Goal: Task Accomplishment & Management: Use online tool/utility

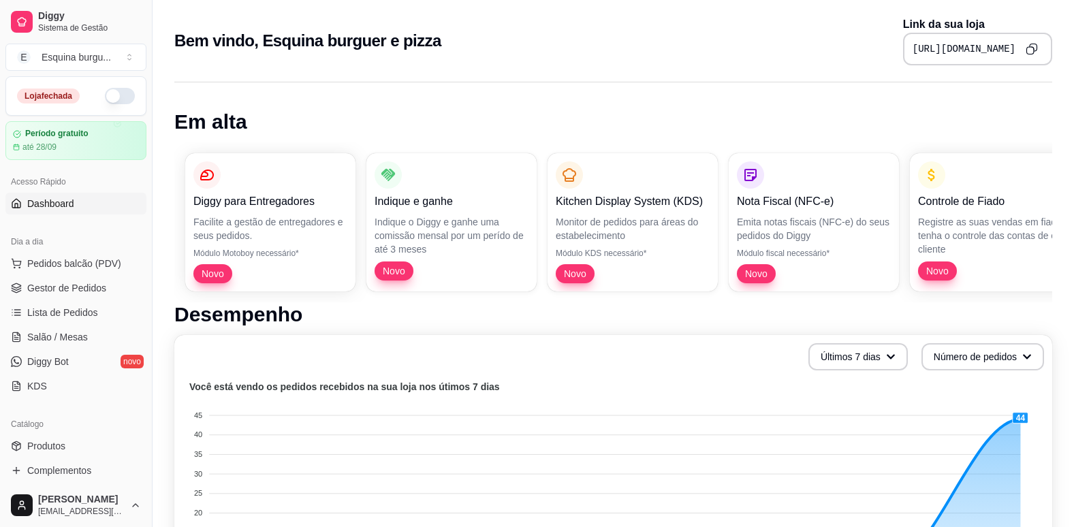
click at [117, 99] on button "button" at bounding box center [120, 96] width 30 height 16
click at [61, 337] on span "Salão / Mesas" at bounding box center [57, 337] width 61 height 14
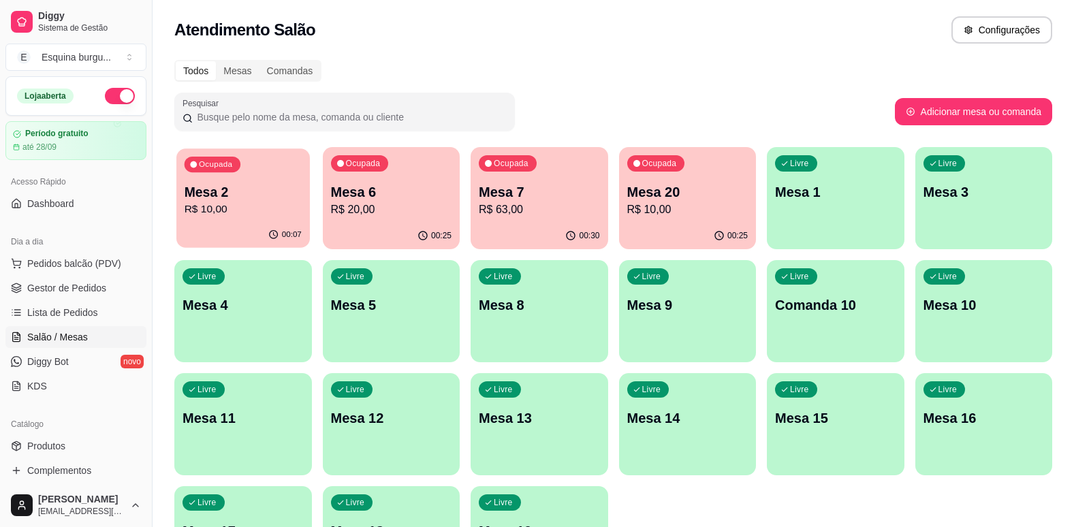
click at [269, 209] on p "R$ 10,00" at bounding box center [243, 210] width 117 height 16
click at [693, 213] on p "R$ 10,00" at bounding box center [687, 210] width 117 height 16
click at [513, 231] on div "00:30" at bounding box center [539, 235] width 133 height 26
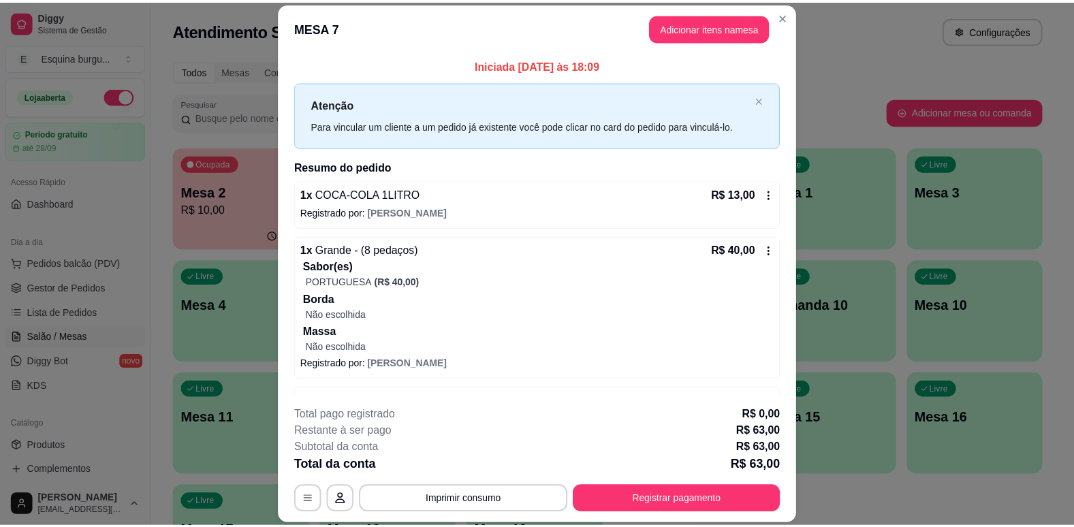
scroll to position [44, 0]
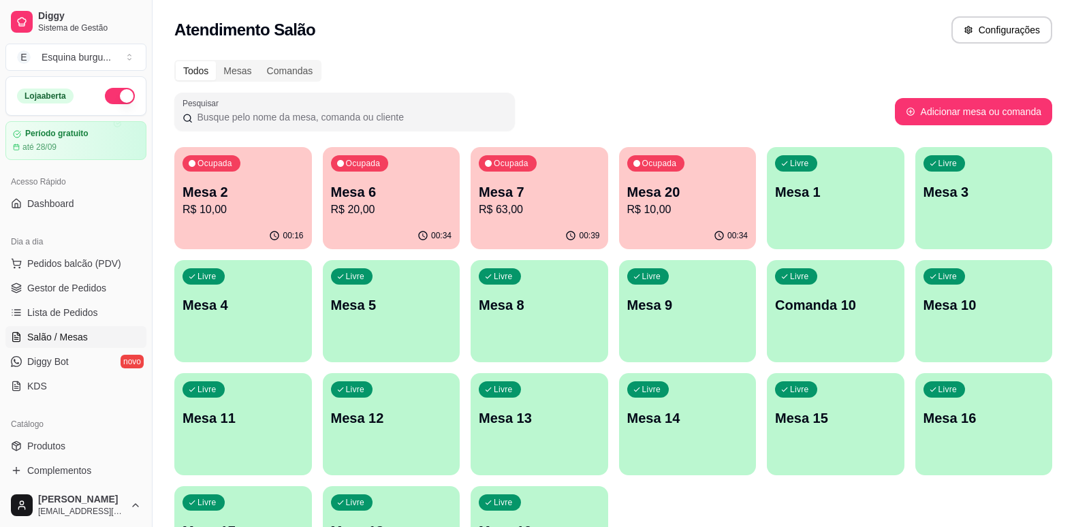
click at [223, 187] on p "Mesa 2" at bounding box center [243, 192] width 121 height 19
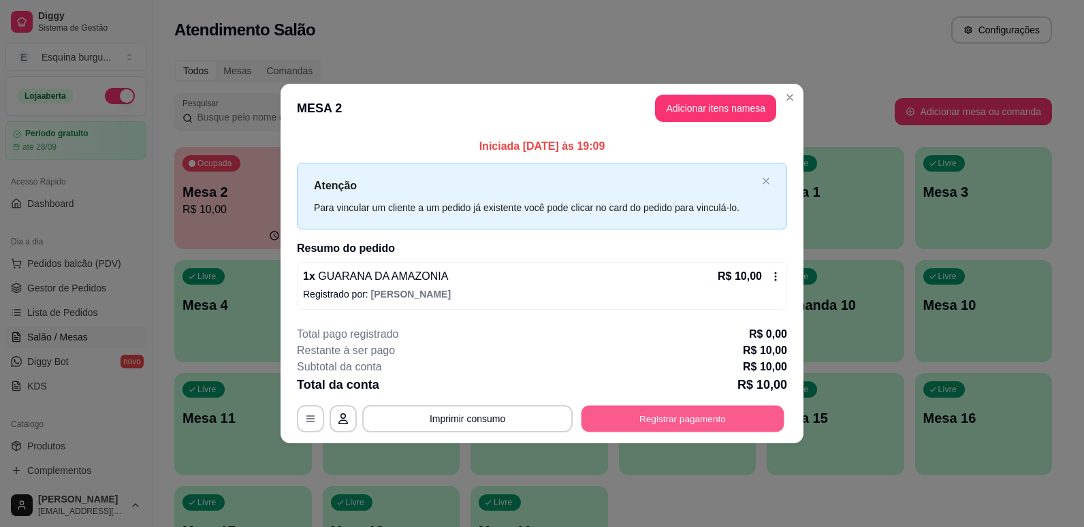
click at [712, 421] on button "Registrar pagamento" at bounding box center [683, 418] width 203 height 27
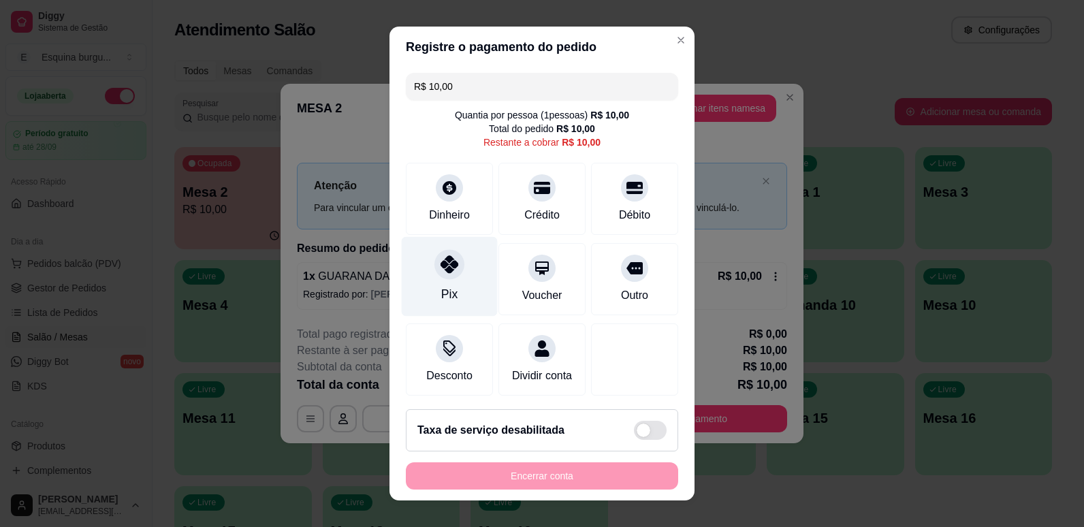
click at [441, 266] on icon at bounding box center [450, 264] width 18 height 18
type input "R$ 0,00"
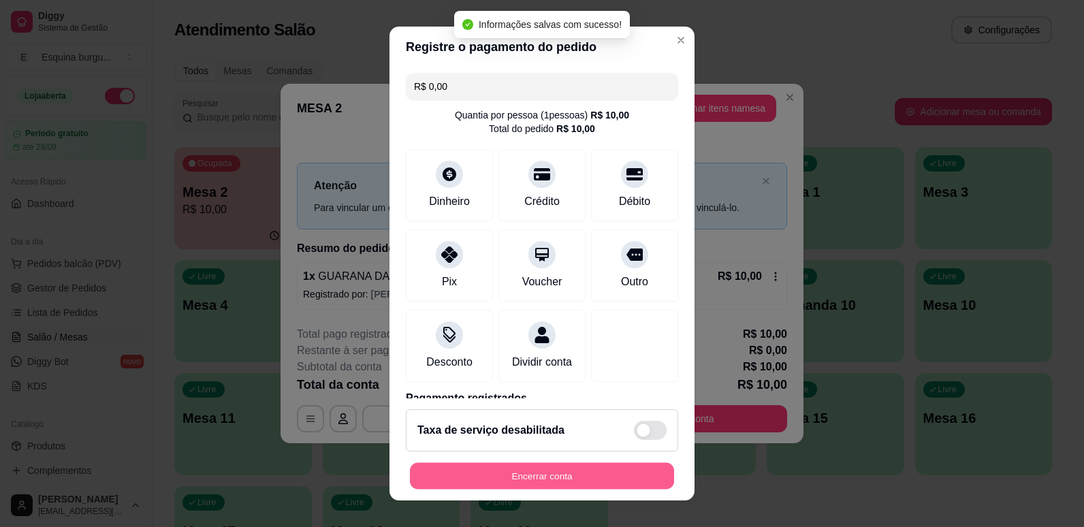
click at [572, 471] on button "Encerrar conta" at bounding box center [542, 476] width 264 height 27
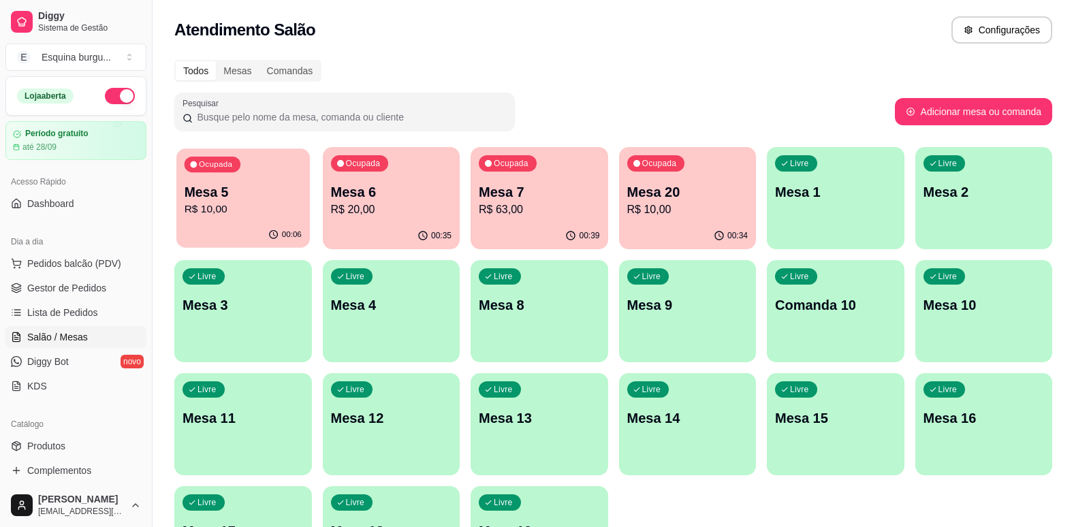
click at [254, 181] on div "Ocupada Mesa 5 R$ 10,00" at bounding box center [242, 185] width 133 height 74
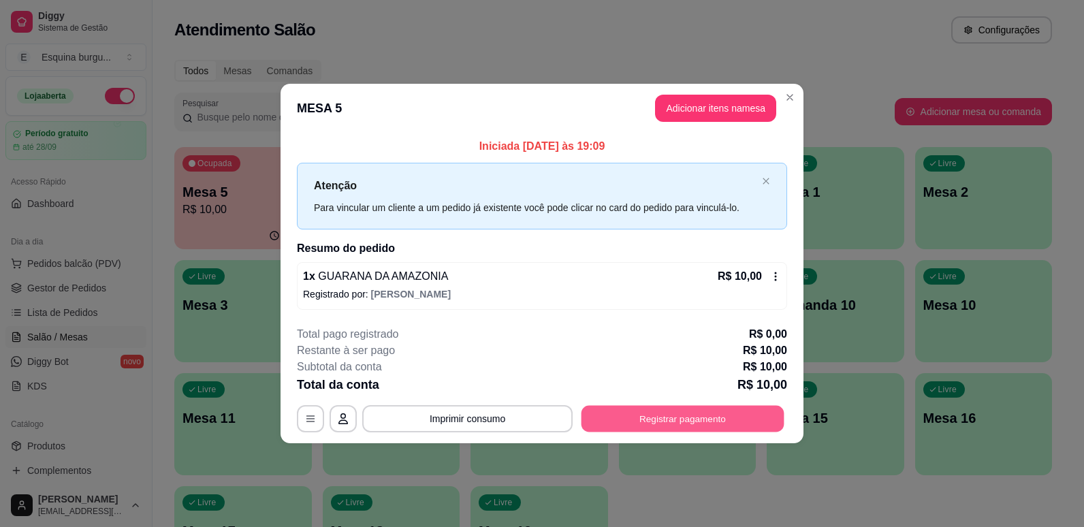
click at [640, 416] on button "Registrar pagamento" at bounding box center [683, 418] width 203 height 27
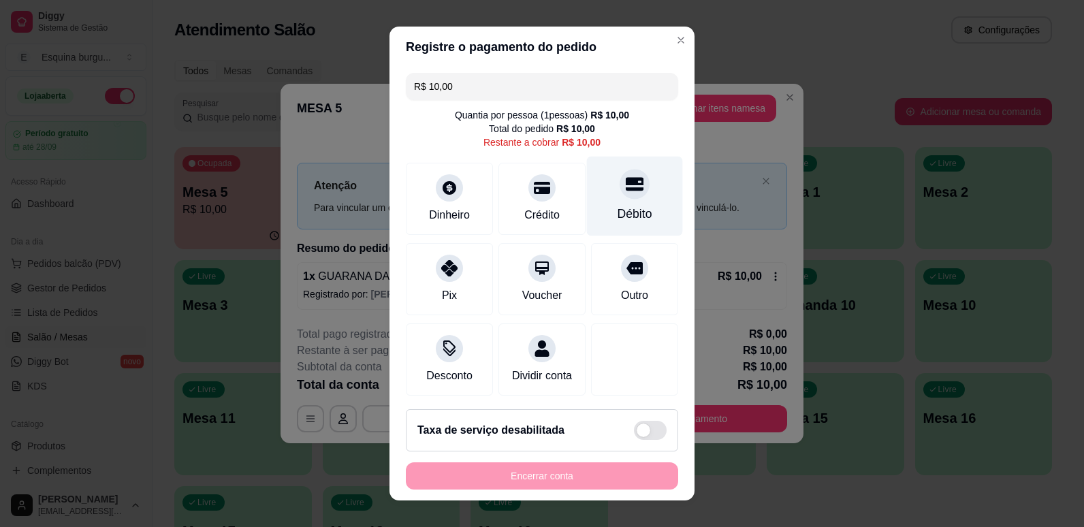
click at [598, 196] on div "Débito" at bounding box center [635, 196] width 96 height 80
type input "R$ 0,00"
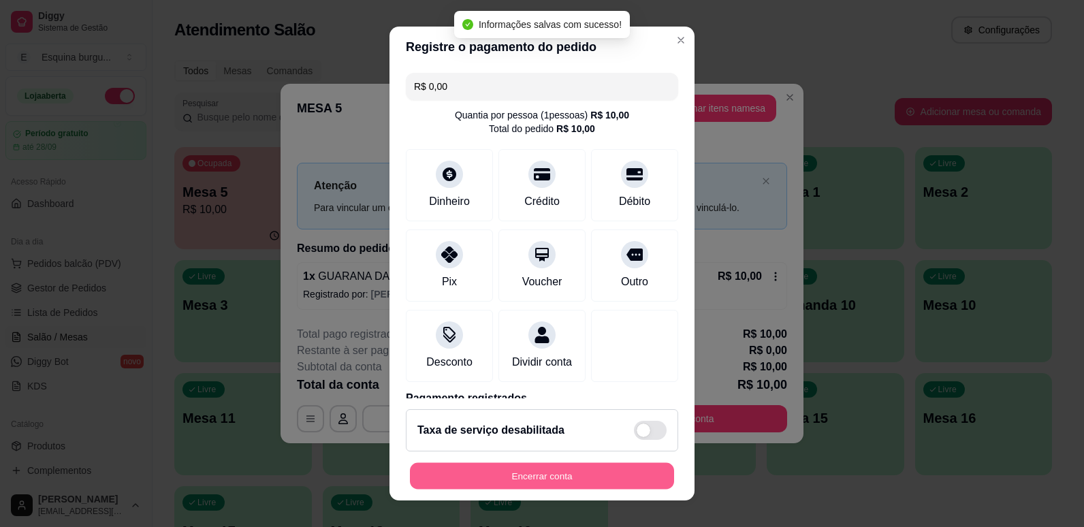
click at [545, 488] on button "Encerrar conta" at bounding box center [542, 476] width 264 height 27
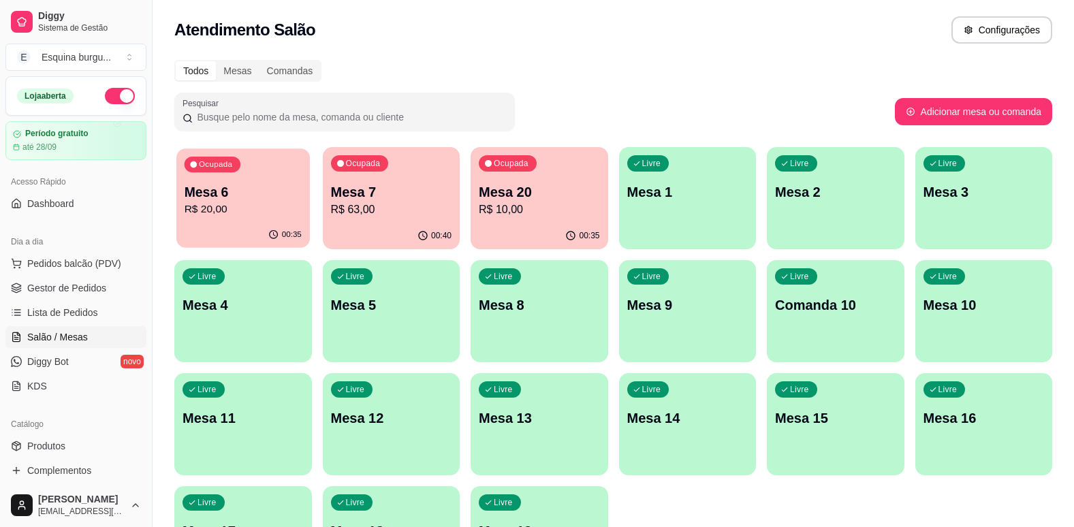
click at [272, 172] on div "Ocupada Mesa 6 R$ 20,00" at bounding box center [242, 185] width 133 height 74
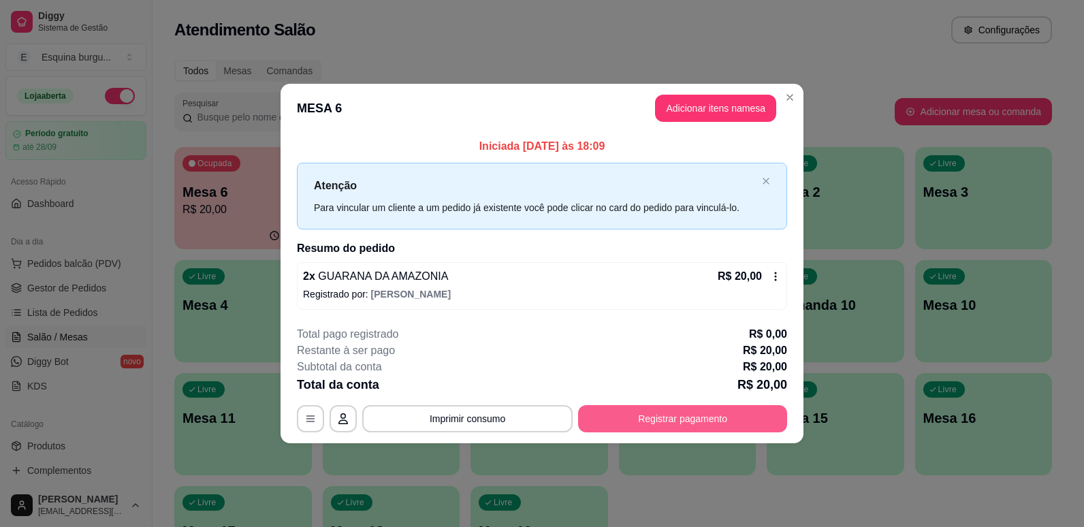
click at [718, 422] on button "Registrar pagamento" at bounding box center [682, 418] width 209 height 27
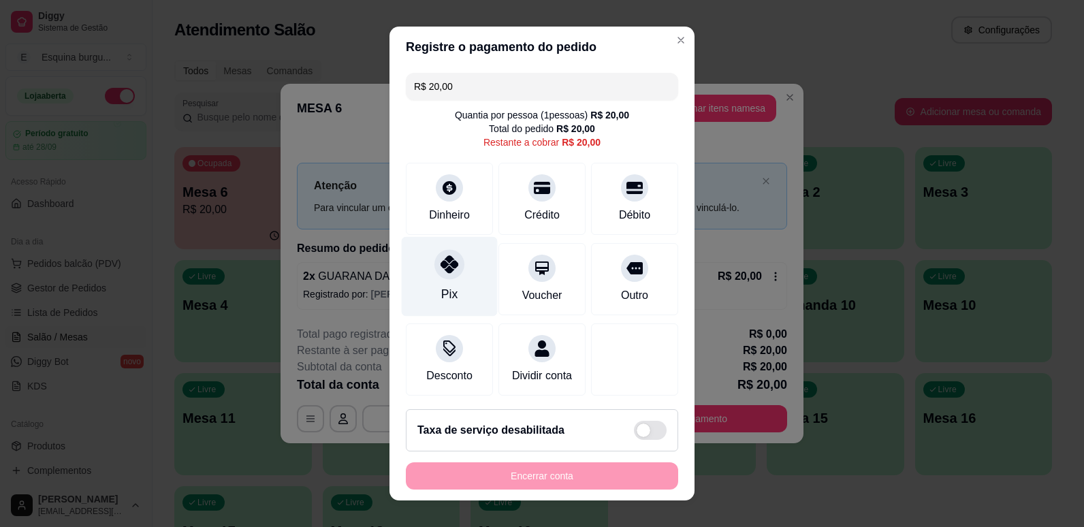
click at [446, 292] on div "Pix" at bounding box center [449, 294] width 16 height 18
type input "R$ 0,00"
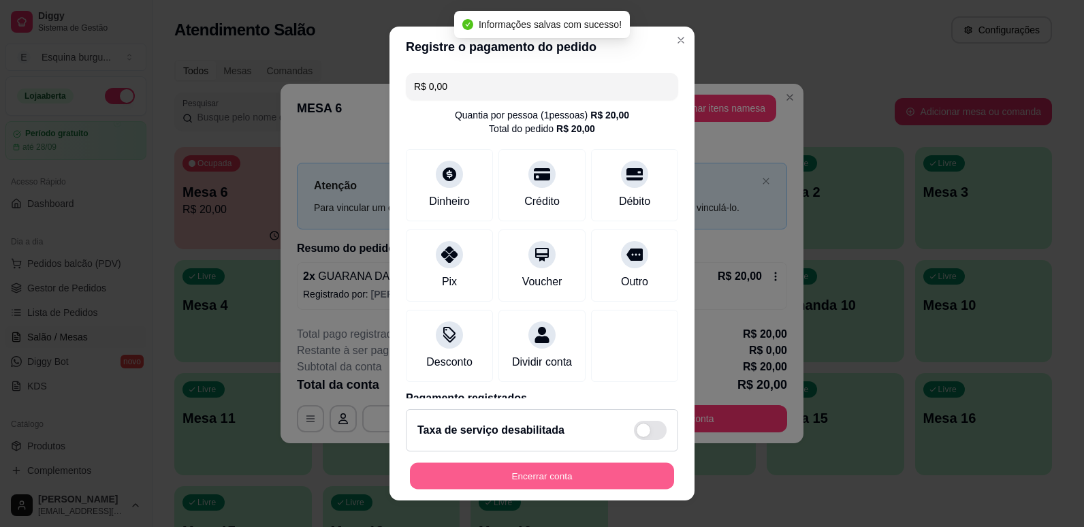
click at [537, 475] on button "Encerrar conta" at bounding box center [542, 476] width 264 height 27
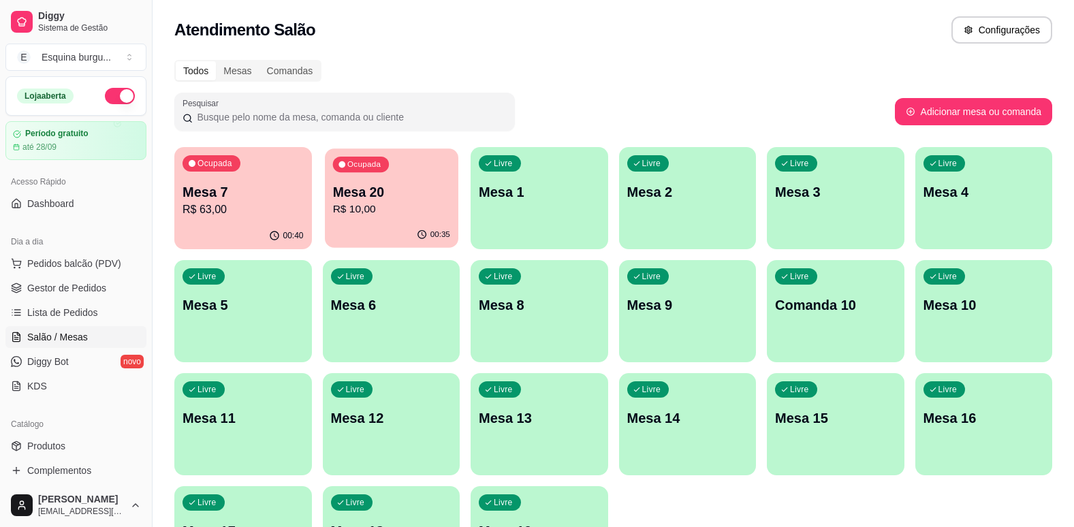
click at [413, 202] on p "R$ 10,00" at bounding box center [390, 210] width 117 height 16
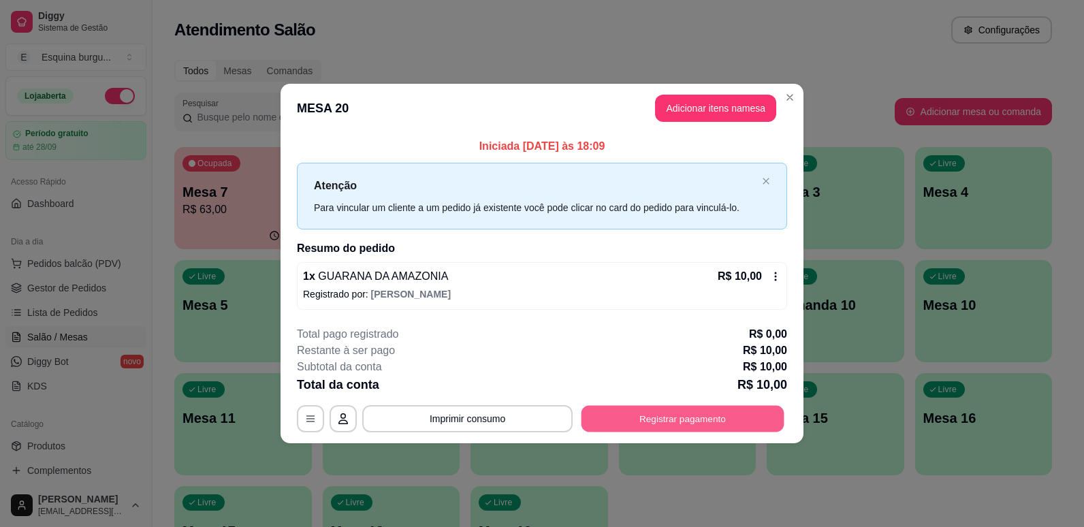
click at [710, 411] on button "Registrar pagamento" at bounding box center [683, 418] width 203 height 27
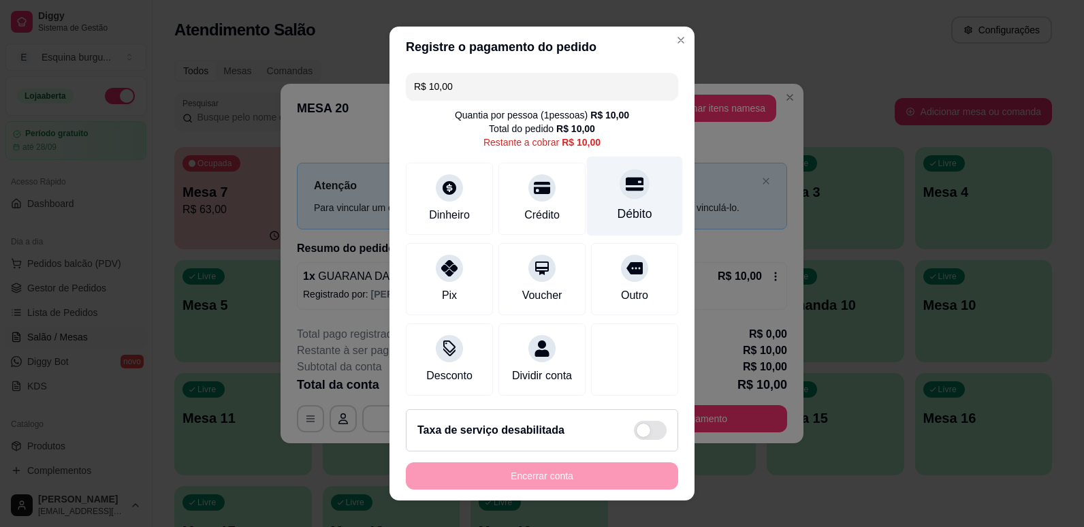
click at [593, 199] on div "Débito" at bounding box center [635, 196] width 96 height 80
type input "R$ 0,00"
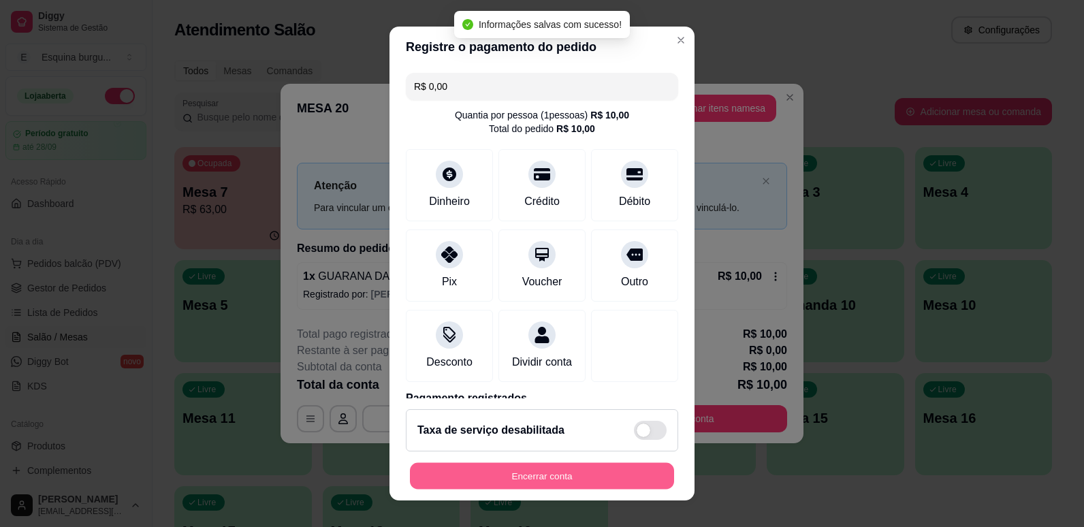
click at [506, 469] on button "Encerrar conta" at bounding box center [542, 476] width 264 height 27
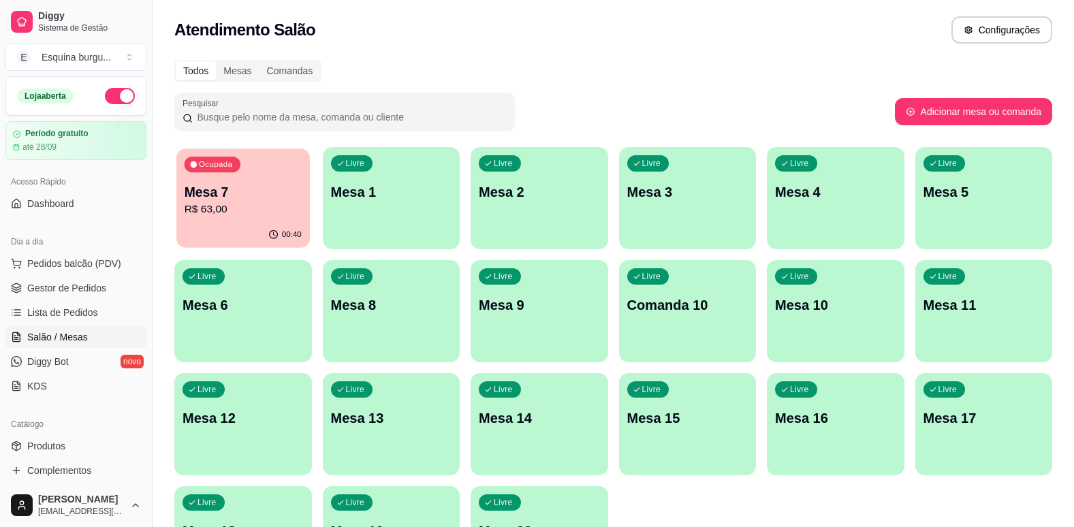
click at [239, 183] on p "Mesa 7" at bounding box center [243, 192] width 117 height 18
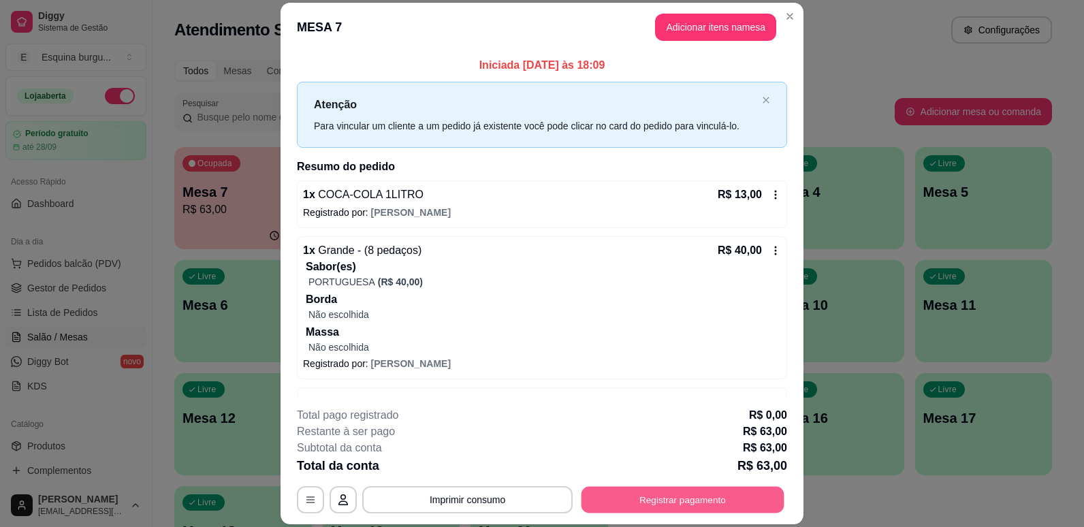
click at [676, 493] on button "Registrar pagamento" at bounding box center [683, 500] width 203 height 27
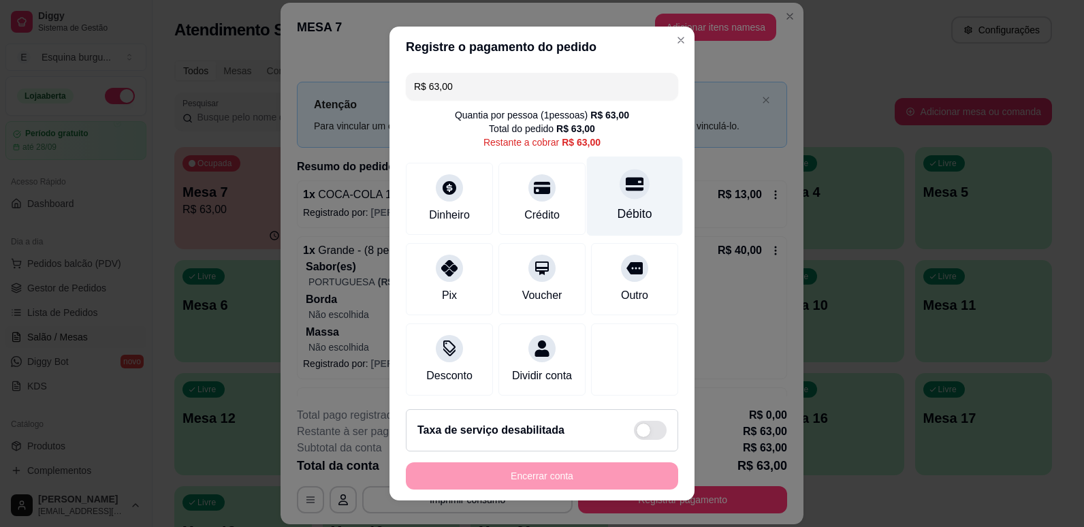
click at [626, 183] on icon at bounding box center [635, 184] width 18 height 14
type input "R$ 0,00"
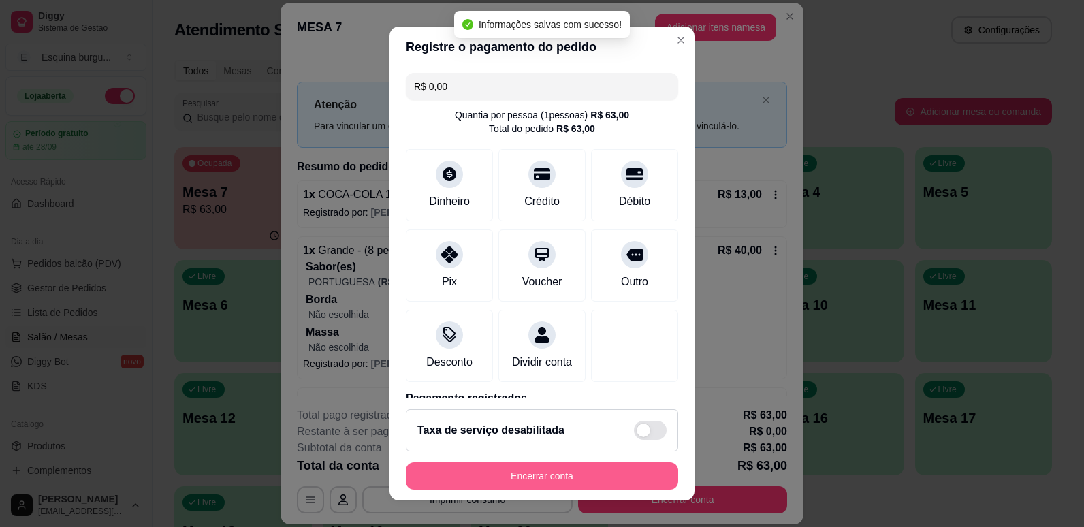
click at [584, 471] on button "Encerrar conta" at bounding box center [542, 476] width 272 height 27
